Goal: Information Seeking & Learning: Learn about a topic

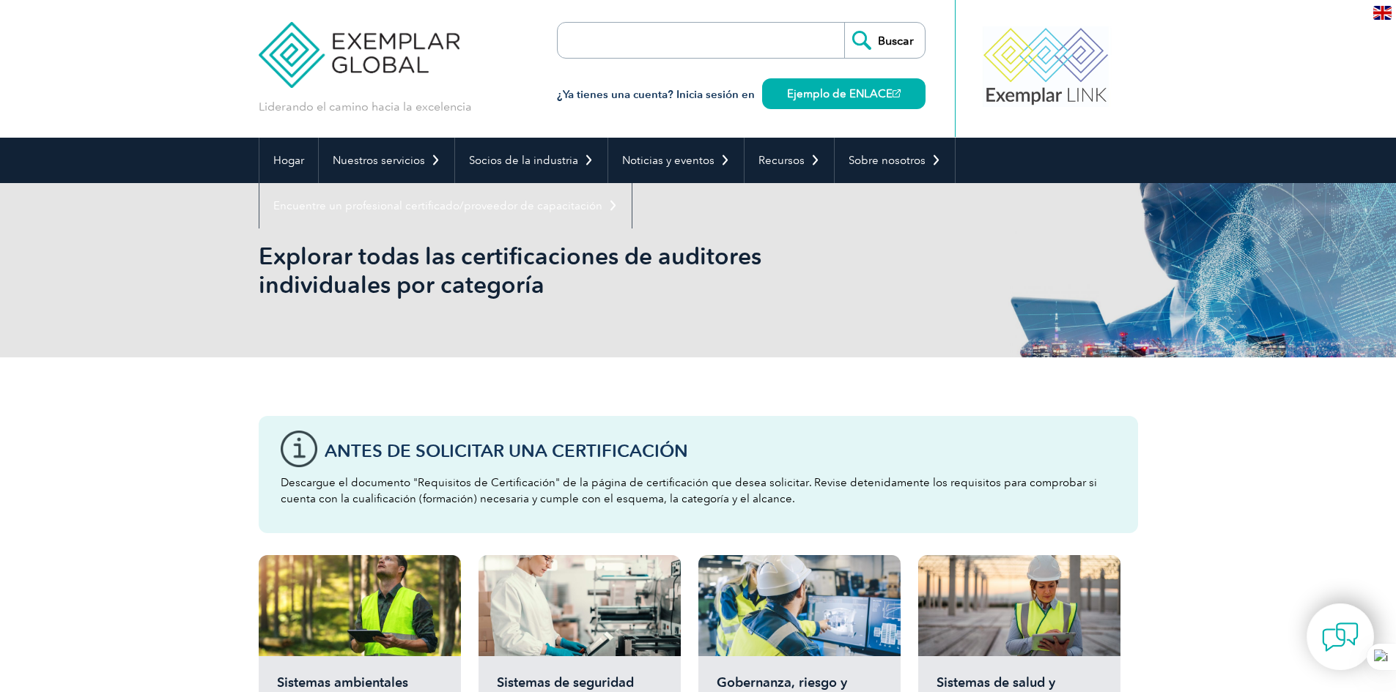
click at [658, 48] on input "search" at bounding box center [642, 40] width 154 height 35
type input "certificado"
click at [844, 23] on input "Buscar" at bounding box center [884, 40] width 81 height 35
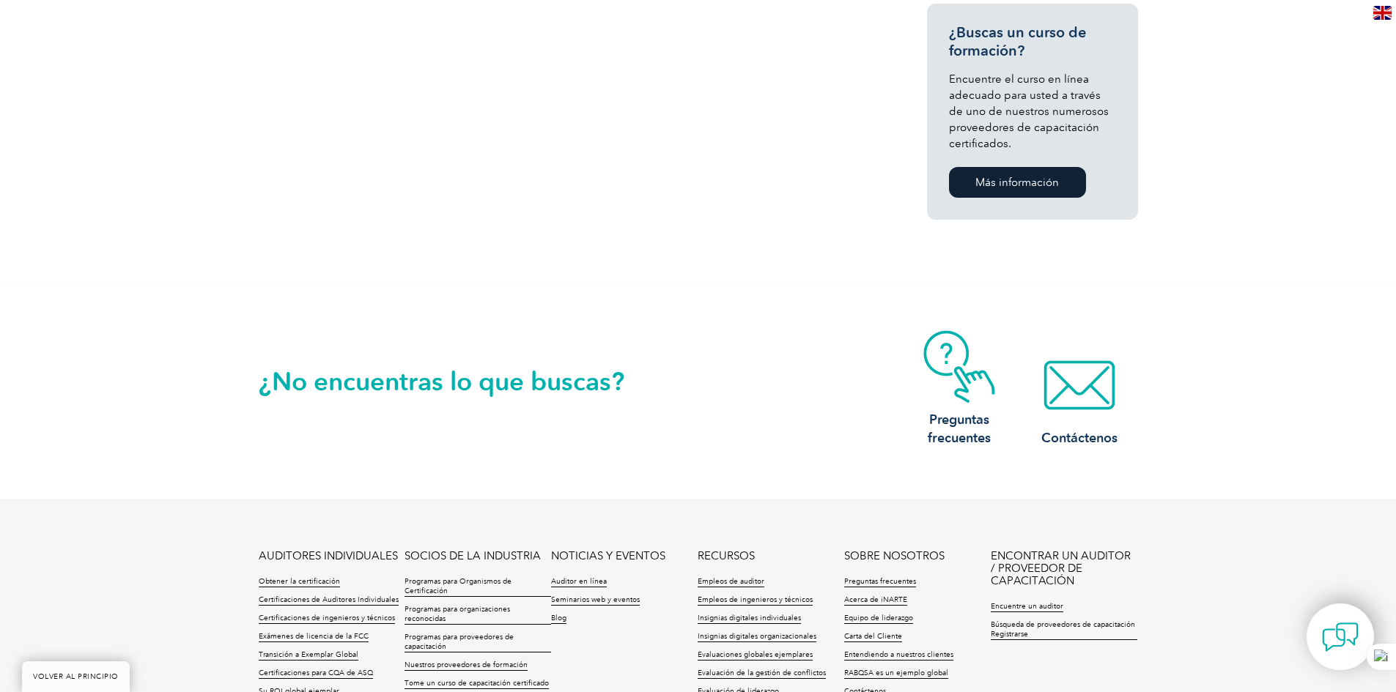
scroll to position [1260, 0]
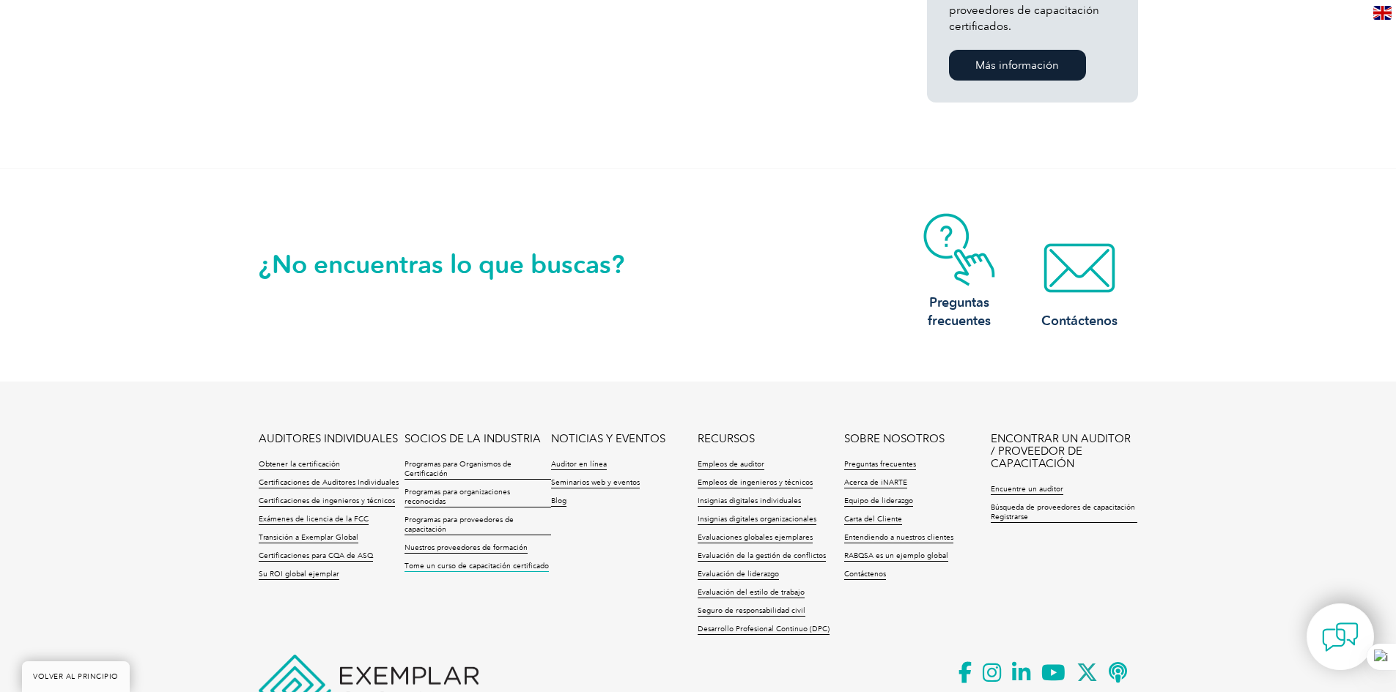
click at [453, 569] on font "Tome un curso de capacitación certificado" at bounding box center [476, 566] width 144 height 9
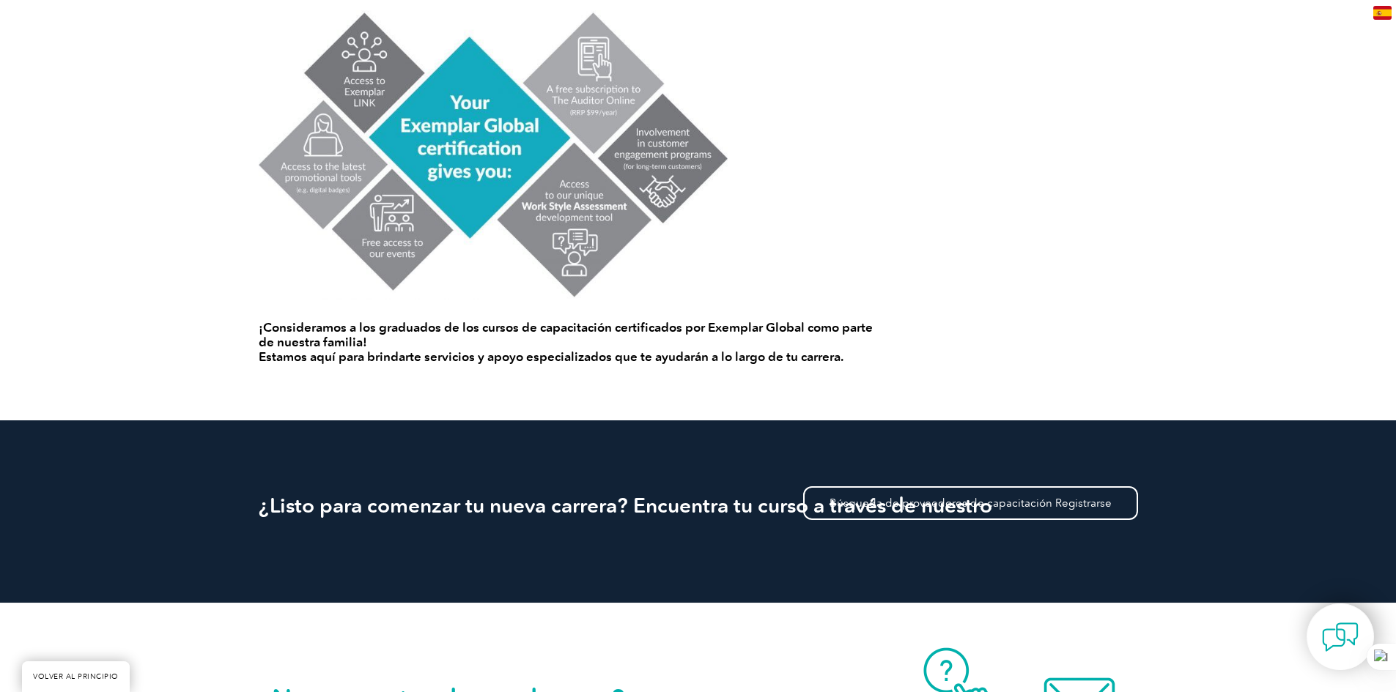
scroll to position [1084, 0]
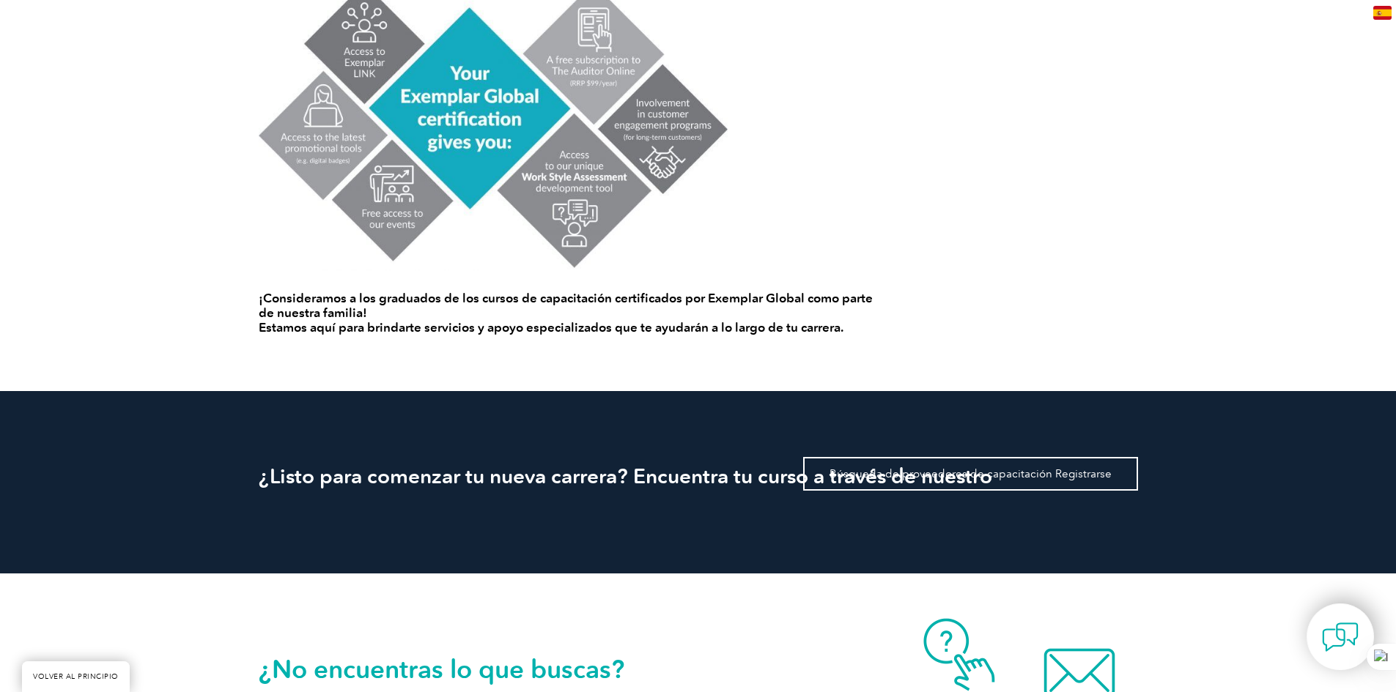
click at [1057, 470] on font "Búsqueda de proveedores de capacitación Registrarse" at bounding box center [970, 473] width 282 height 13
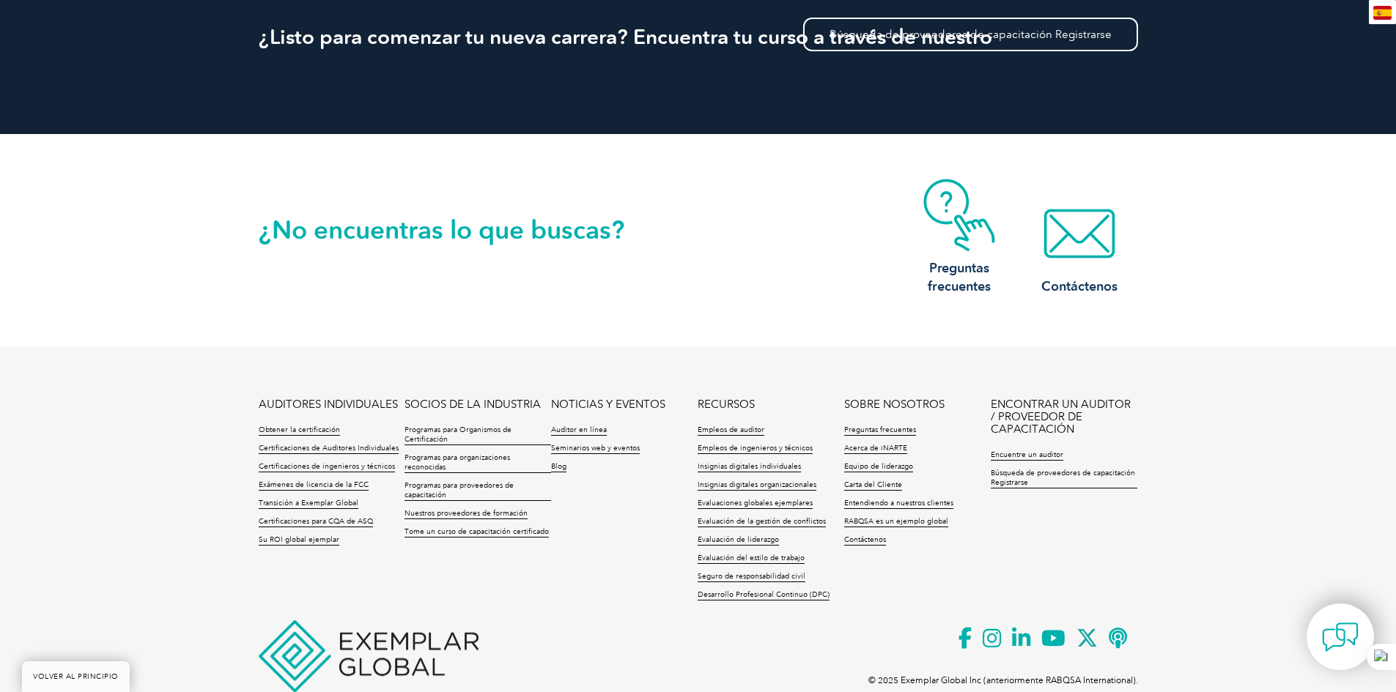
scroll to position [1569, 0]
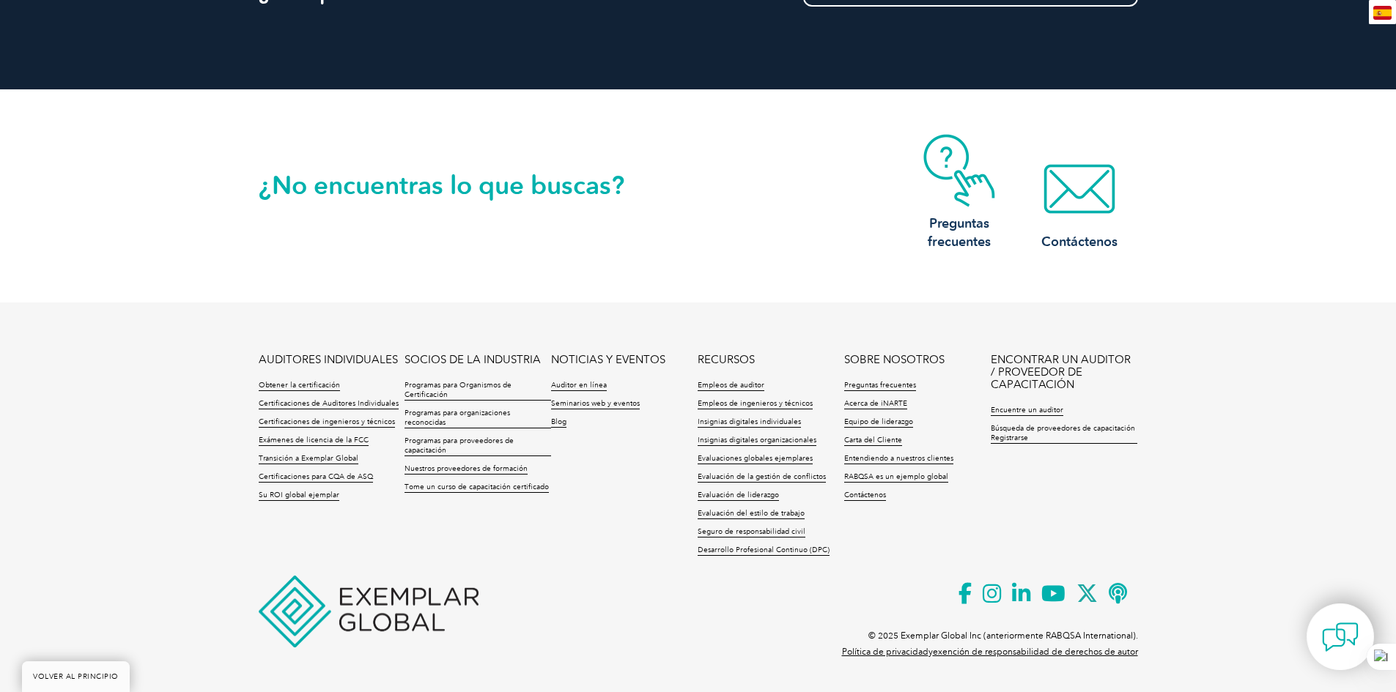
click at [1103, 359] on font "ENCONTRAR UN AUDITOR / PROVEEDOR DE CAPACITACIÓN" at bounding box center [1061, 372] width 140 height 38
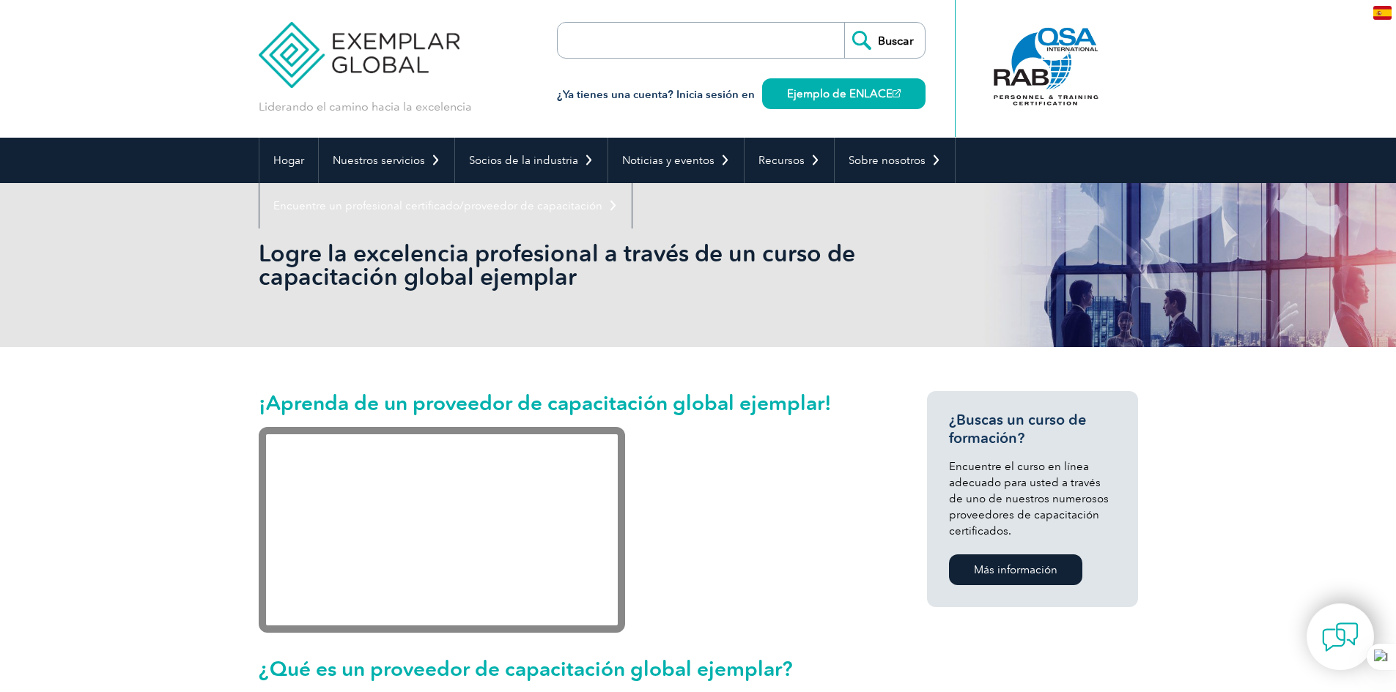
click at [854, 514] on p at bounding box center [566, 532] width 615 height 210
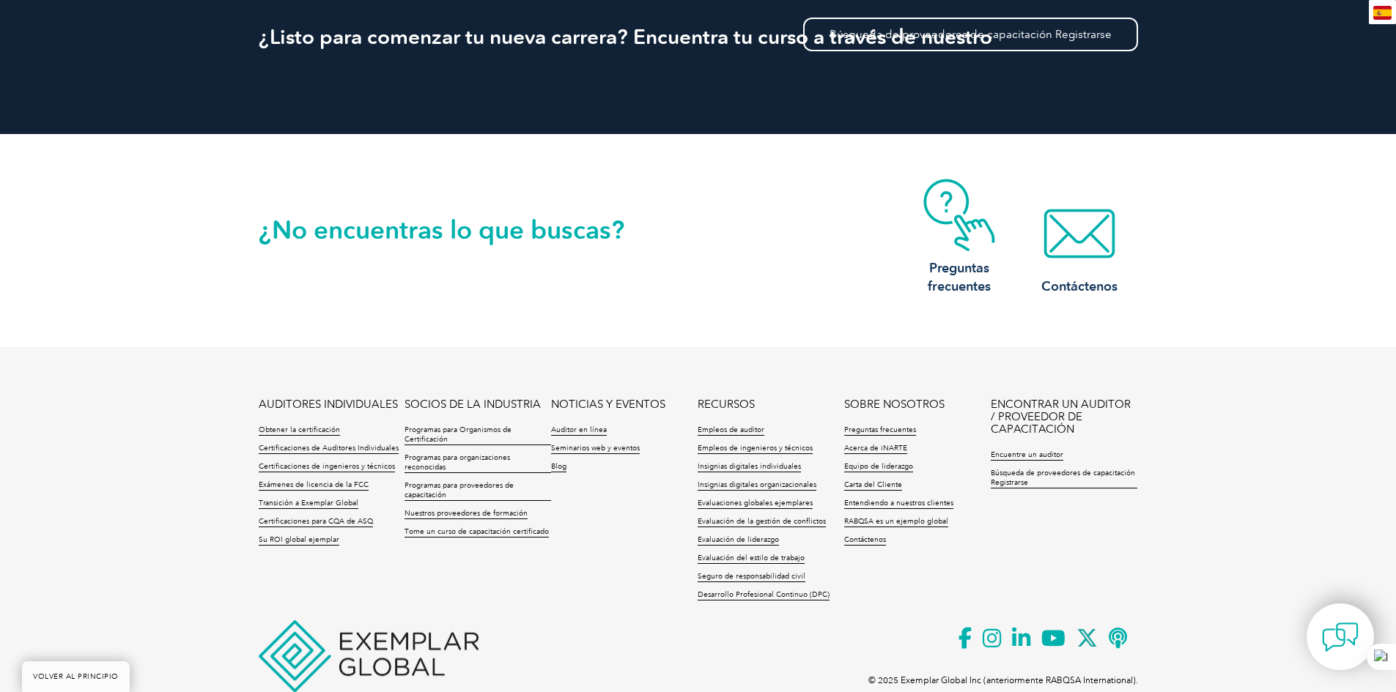
scroll to position [1569, 0]
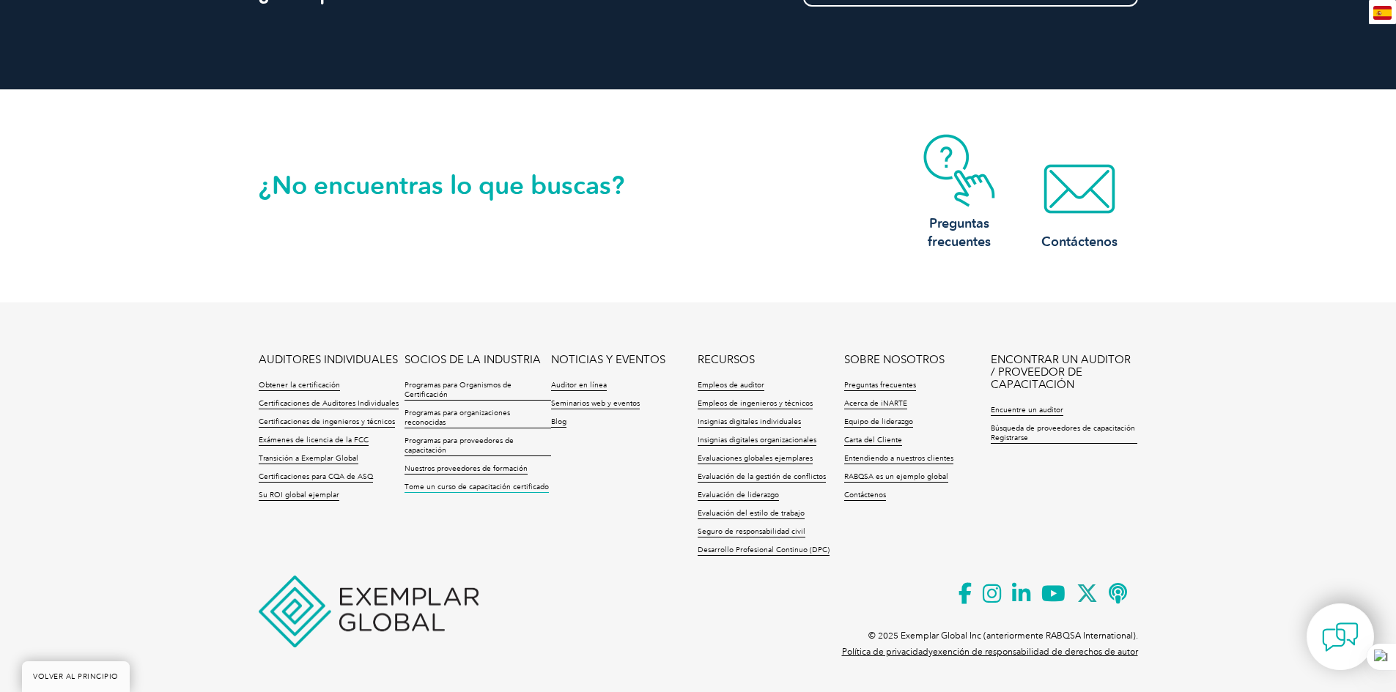
click at [491, 488] on font "Tome un curso de capacitación certificado" at bounding box center [476, 487] width 144 height 9
